Goal: Register for event/course

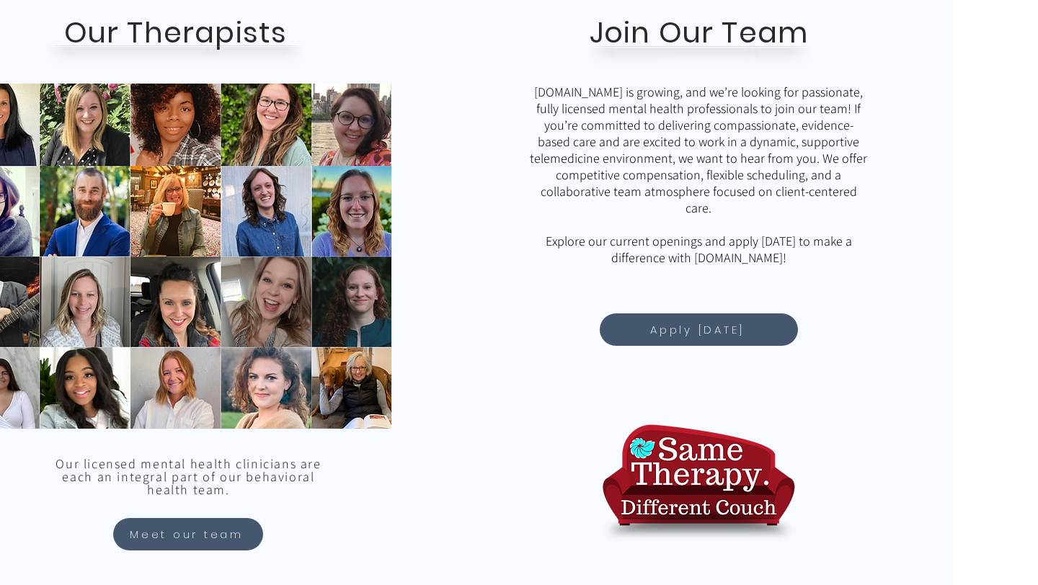
scroll to position [1130, 84]
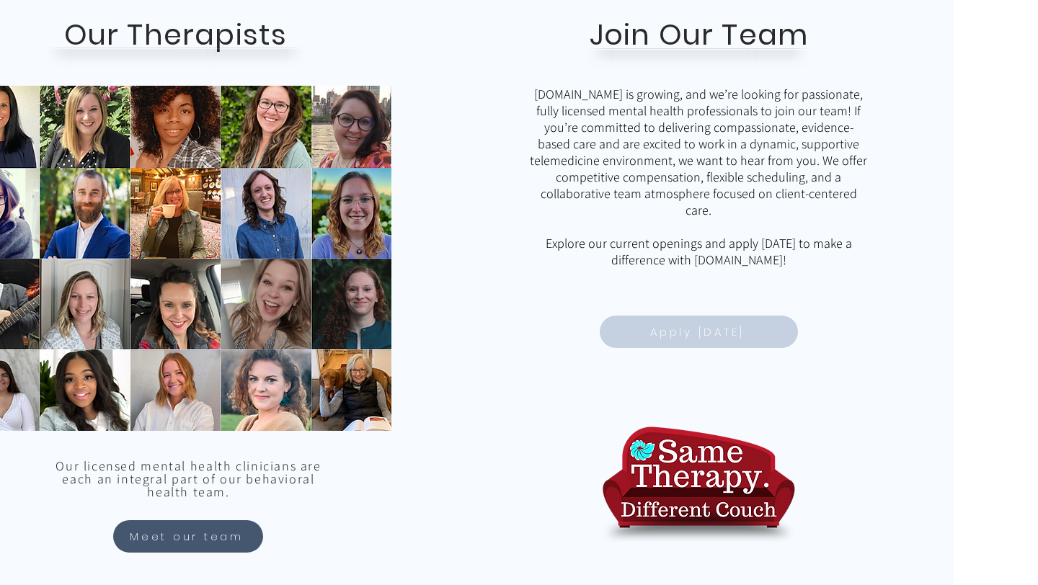
click at [718, 337] on span "Apply Today" at bounding box center [697, 332] width 94 height 17
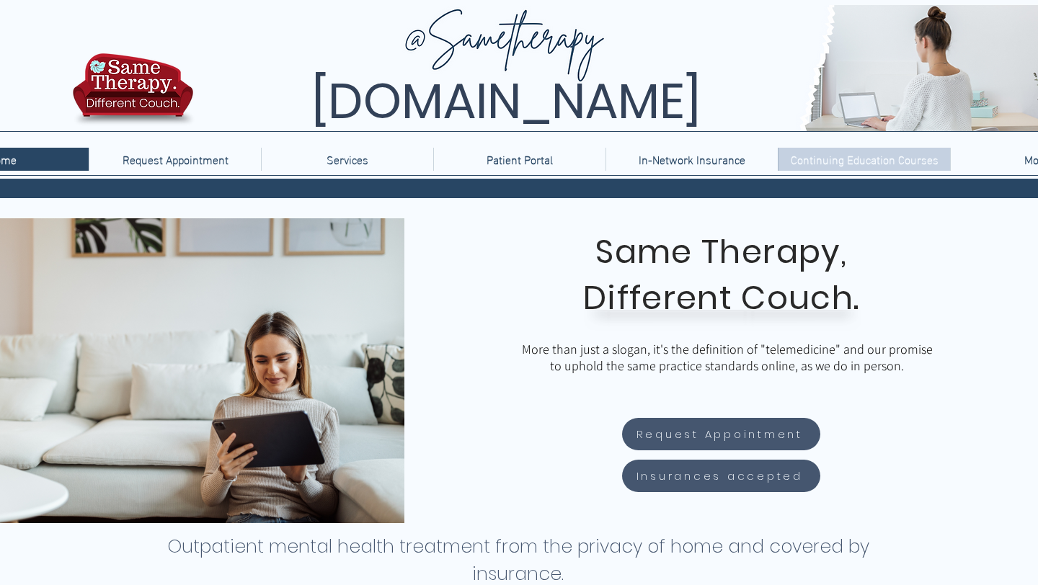
click at [831, 161] on p "Continuing Education Courses" at bounding box center [864, 159] width 162 height 23
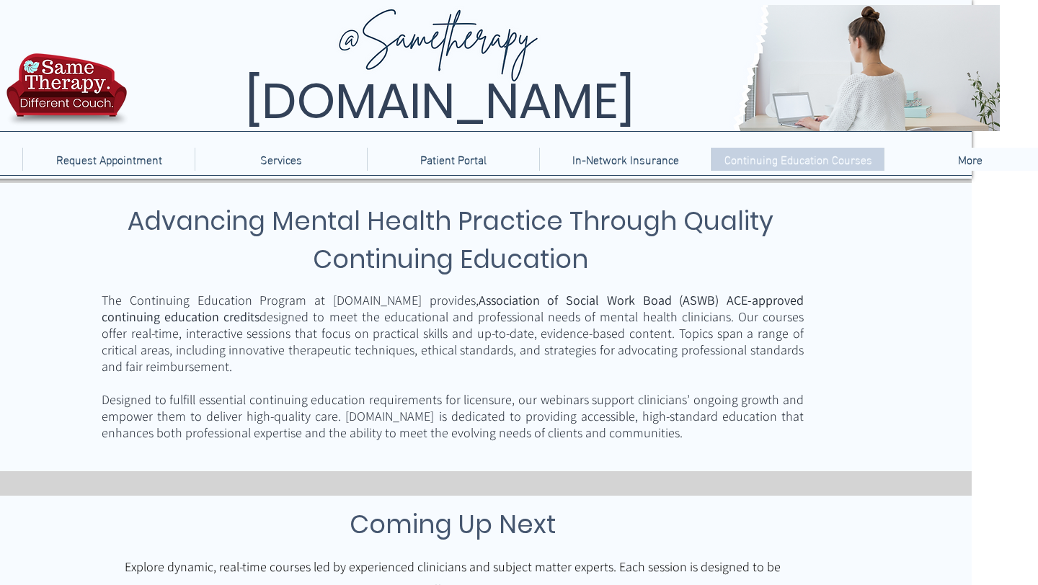
scroll to position [0, 84]
